Goal: Task Accomplishment & Management: Manage account settings

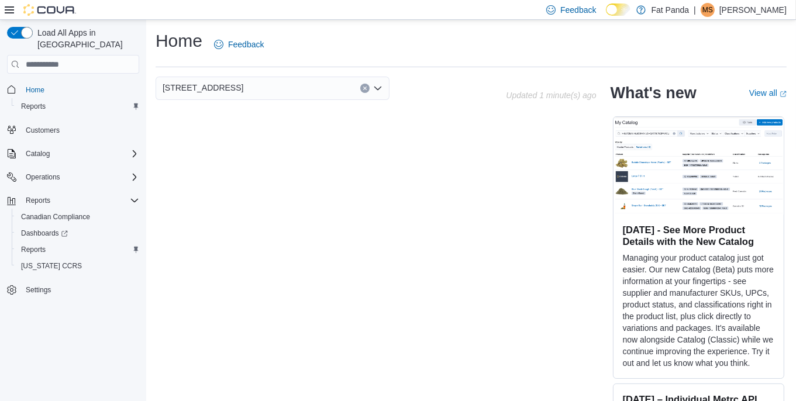
click at [764, 5] on p "[PERSON_NAME]" at bounding box center [753, 10] width 67 height 14
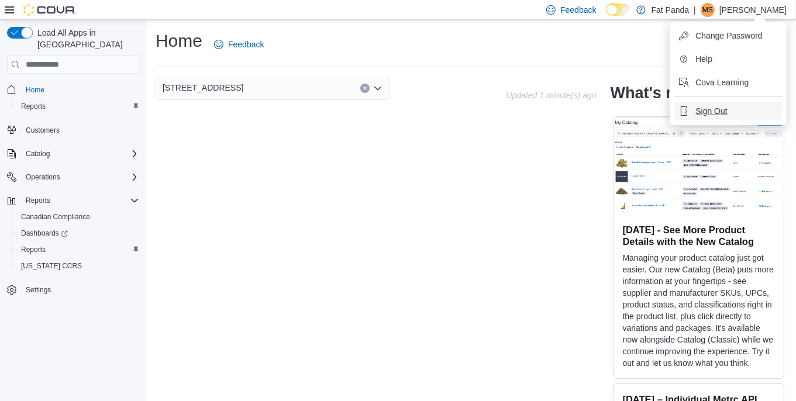
click at [706, 111] on span "Sign Out" at bounding box center [712, 111] width 32 height 12
